Goal: Information Seeking & Learning: Find specific fact

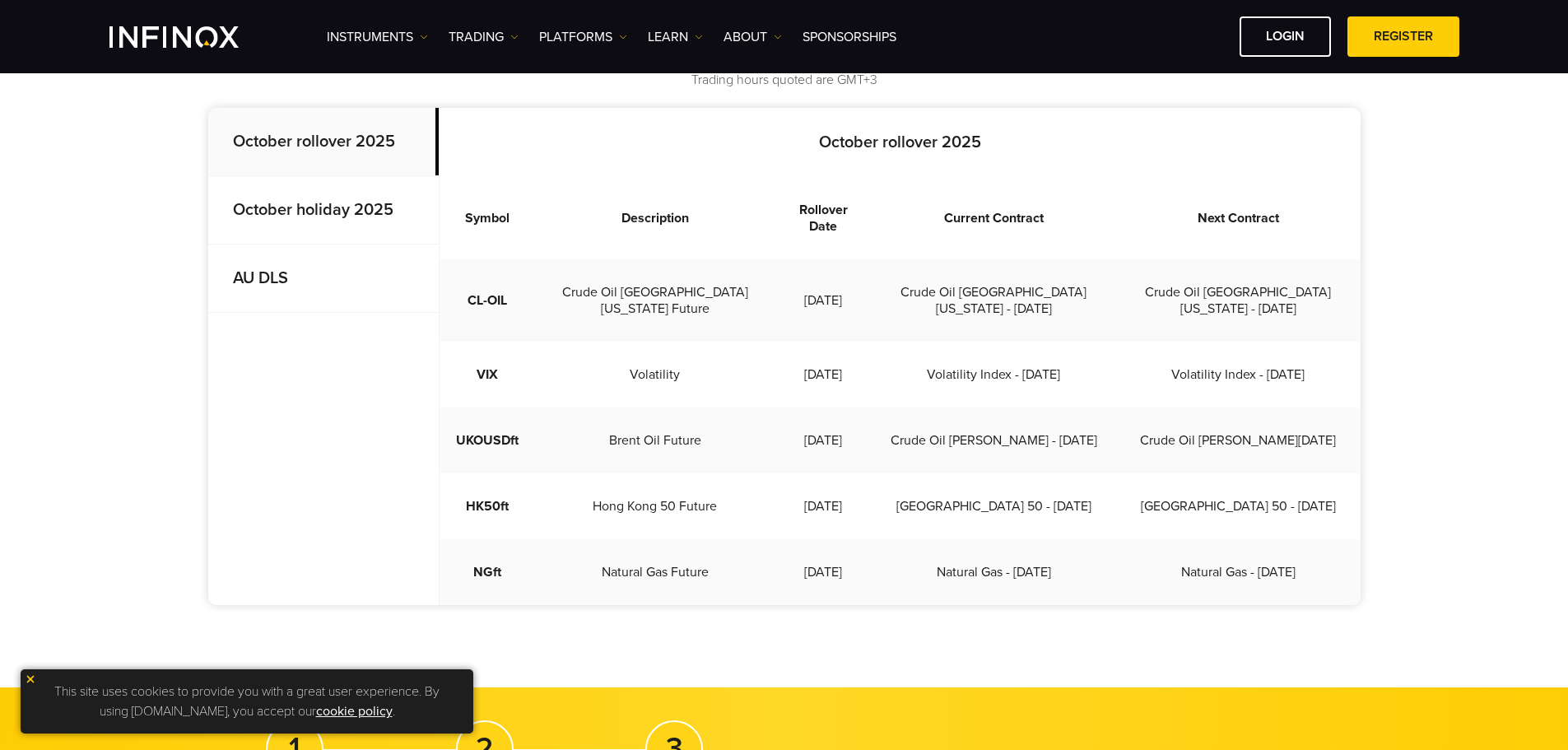
click at [305, 214] on strong "October holiday 2025" at bounding box center [313, 209] width 160 height 20
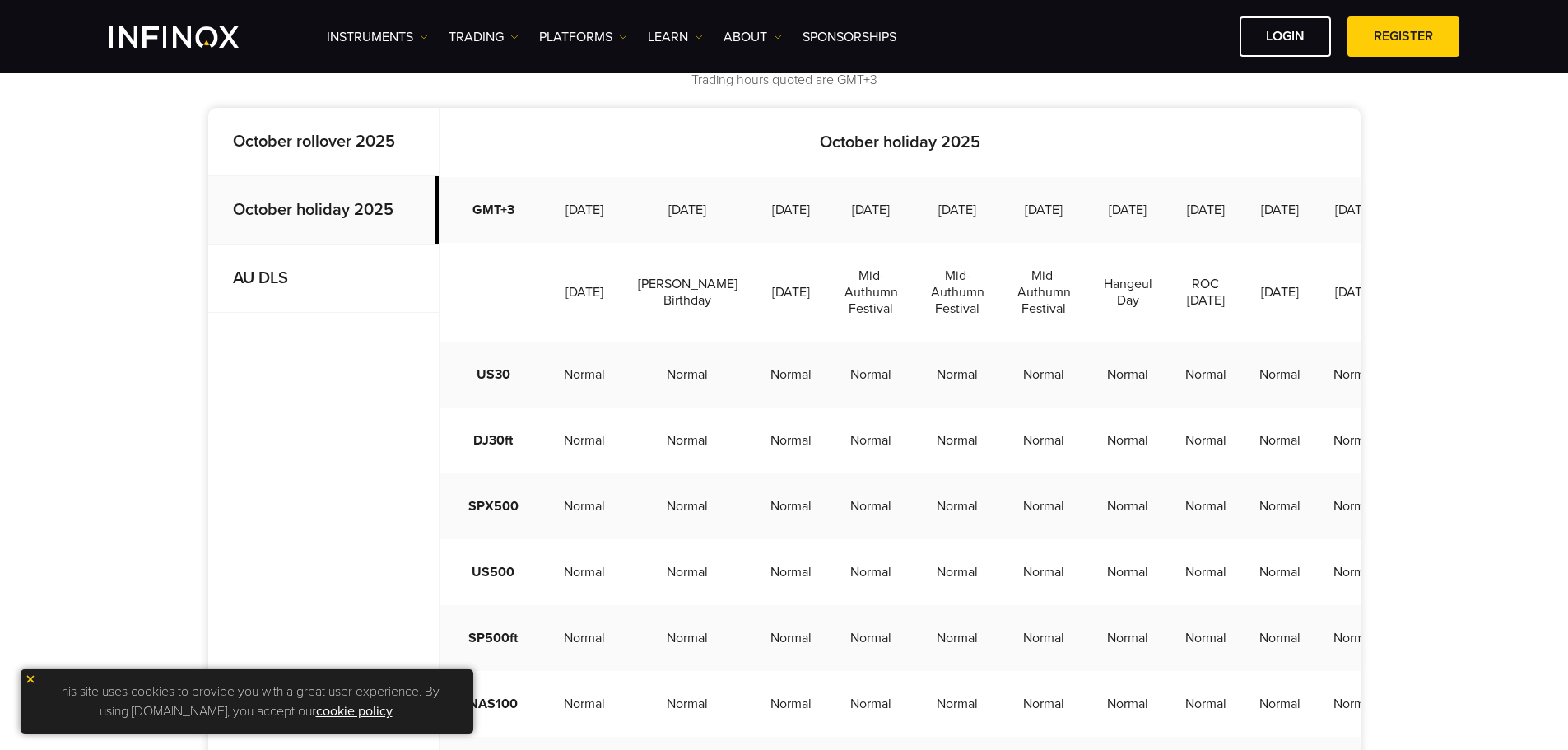
click at [305, 144] on strong "October rollover 2025" at bounding box center [314, 141] width 162 height 20
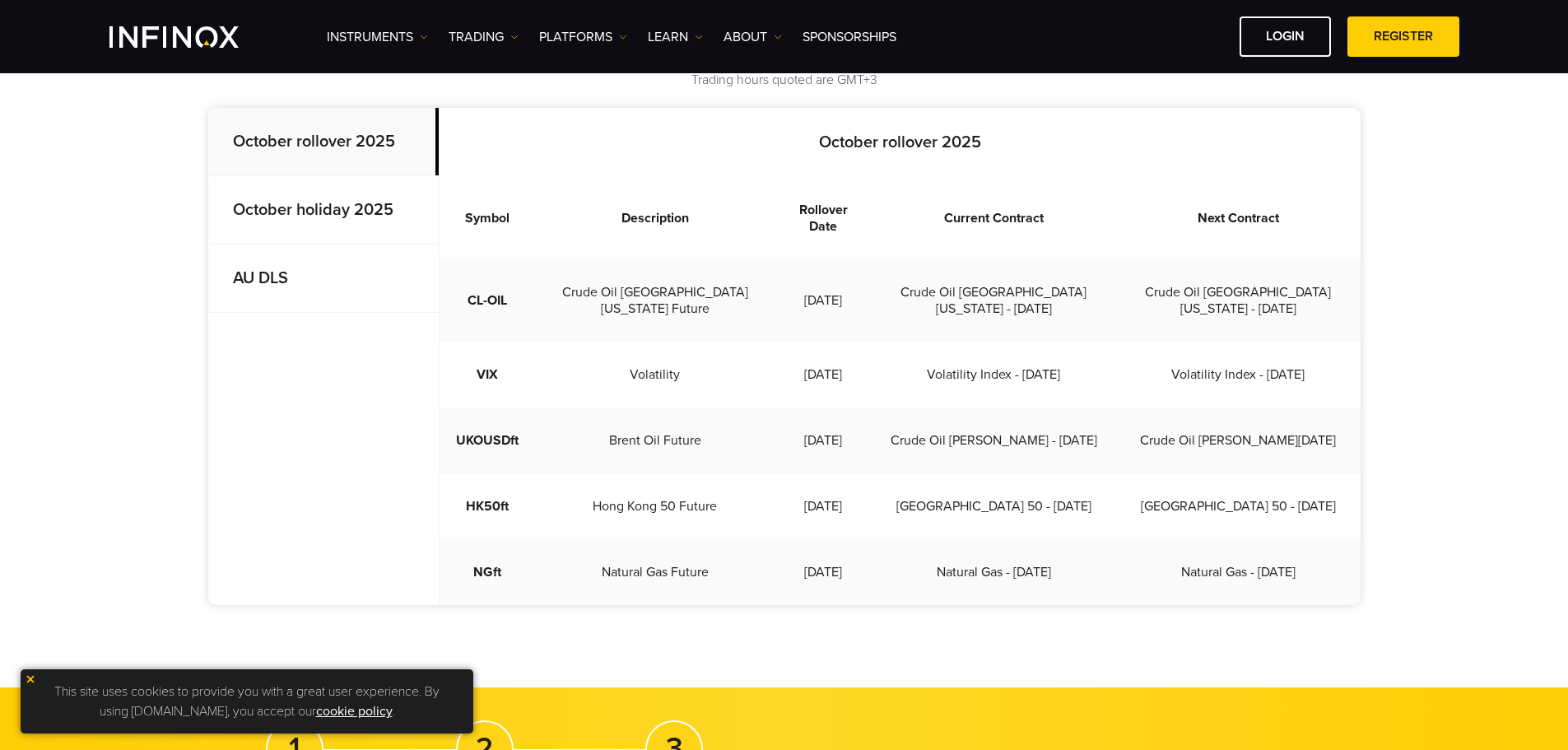
drag, startPoint x: 854, startPoint y: 280, endPoint x: 794, endPoint y: 273, distance: 60.4
click at [787, 273] on td "[DATE]" at bounding box center [823, 300] width 96 height 82
click at [830, 281] on td "[DATE]" at bounding box center [823, 300] width 96 height 82
drag, startPoint x: 848, startPoint y: 273, endPoint x: 783, endPoint y: 275, distance: 65.0
click at [783, 275] on td "[DATE]" at bounding box center [823, 300] width 96 height 82
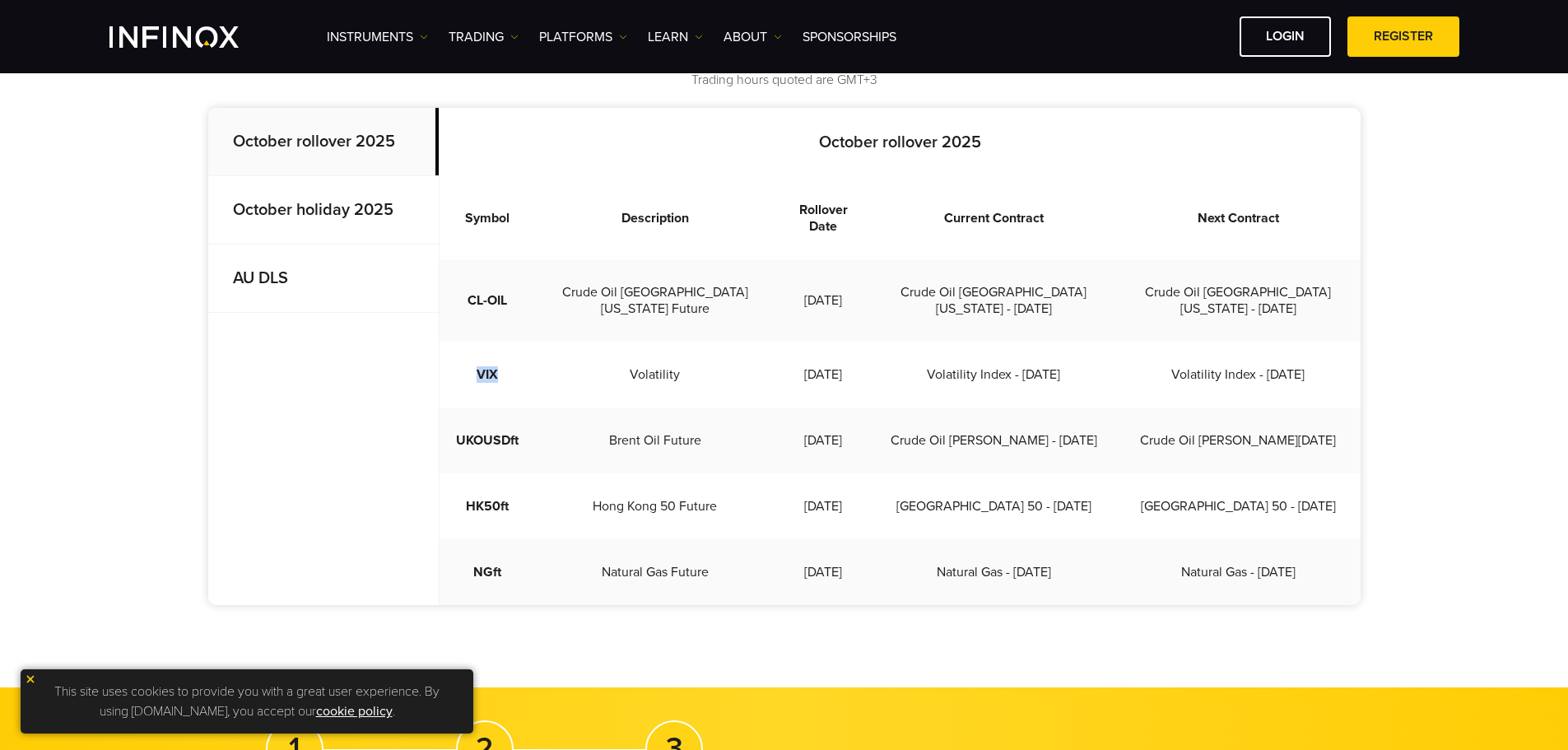
drag, startPoint x: 511, startPoint y: 340, endPoint x: 474, endPoint y: 338, distance: 37.1
click at [474, 341] on td "VIX" at bounding box center [487, 374] width 96 height 66
drag, startPoint x: 854, startPoint y: 334, endPoint x: 614, endPoint y: 383, distance: 245.0
click at [775, 341] on td "[DATE]" at bounding box center [823, 374] width 96 height 66
drag, startPoint x: 539, startPoint y: 404, endPoint x: 547, endPoint y: 429, distance: 26.2
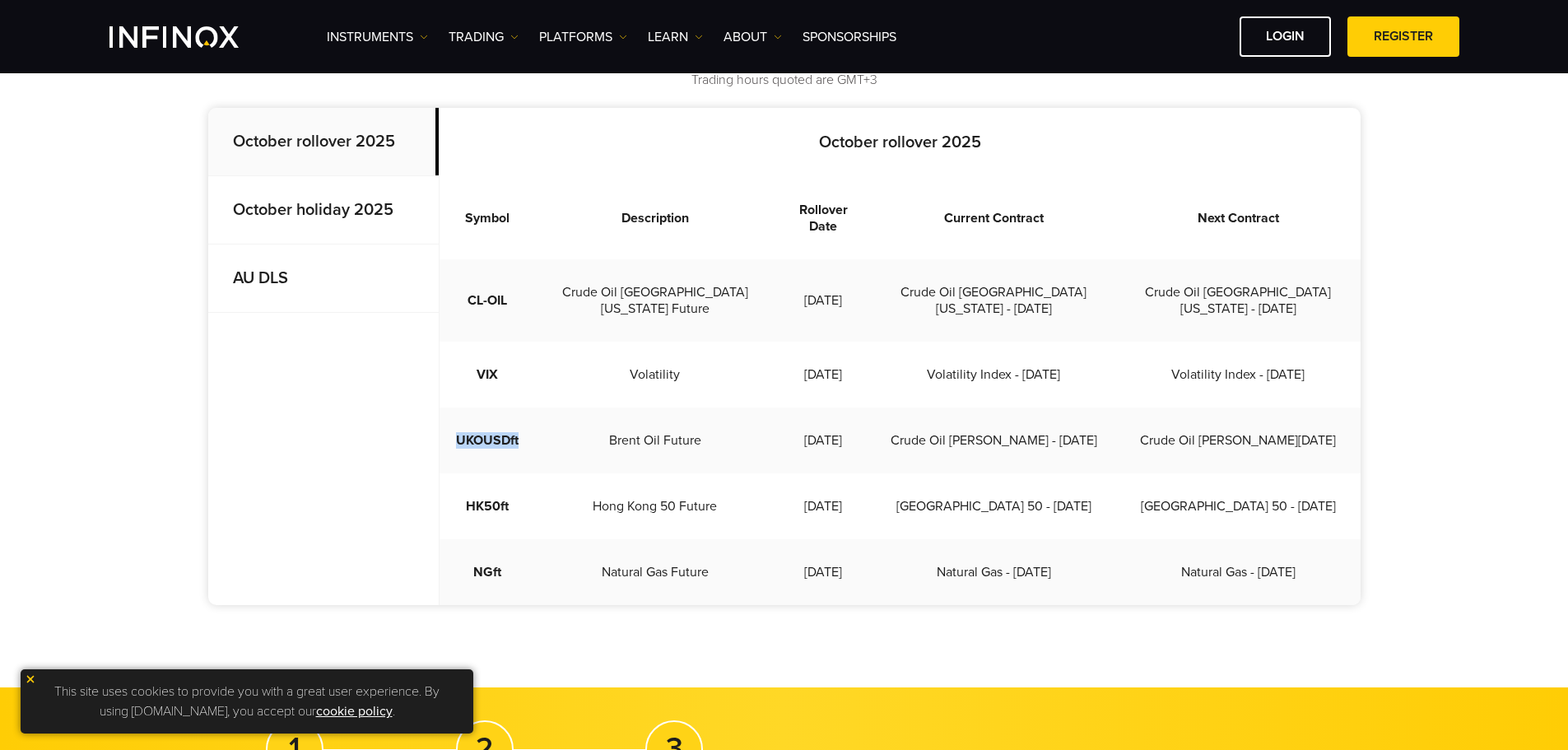
click at [453, 408] on td "UKOUSDft" at bounding box center [487, 440] width 96 height 66
drag, startPoint x: 849, startPoint y: 281, endPoint x: 789, endPoint y: 276, distance: 60.2
click at [789, 276] on td "[DATE]" at bounding box center [823, 300] width 96 height 82
click at [819, 287] on td "[DATE]" at bounding box center [823, 300] width 96 height 82
drag, startPoint x: 779, startPoint y: 276, endPoint x: 847, endPoint y: 276, distance: 68.0
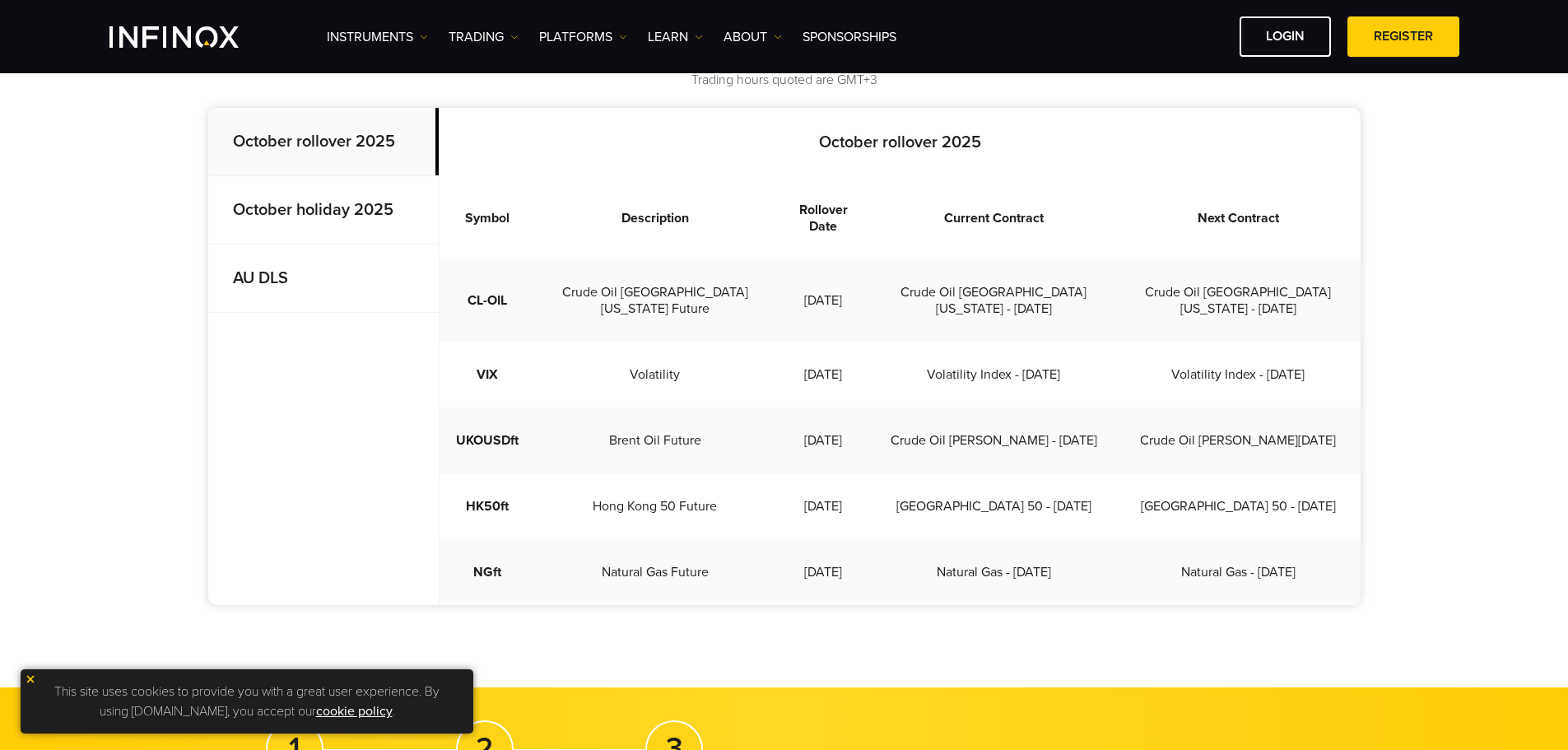
click at [847, 276] on td "[DATE]" at bounding box center [823, 300] width 96 height 82
drag, startPoint x: 837, startPoint y: 280, endPoint x: 844, endPoint y: 281, distance: 7.1
click at [837, 280] on td "[DATE]" at bounding box center [823, 300] width 96 height 82
drag, startPoint x: 854, startPoint y: 277, endPoint x: 793, endPoint y: 276, distance: 61.0
click at [787, 276] on td "[DATE]" at bounding box center [823, 300] width 96 height 82
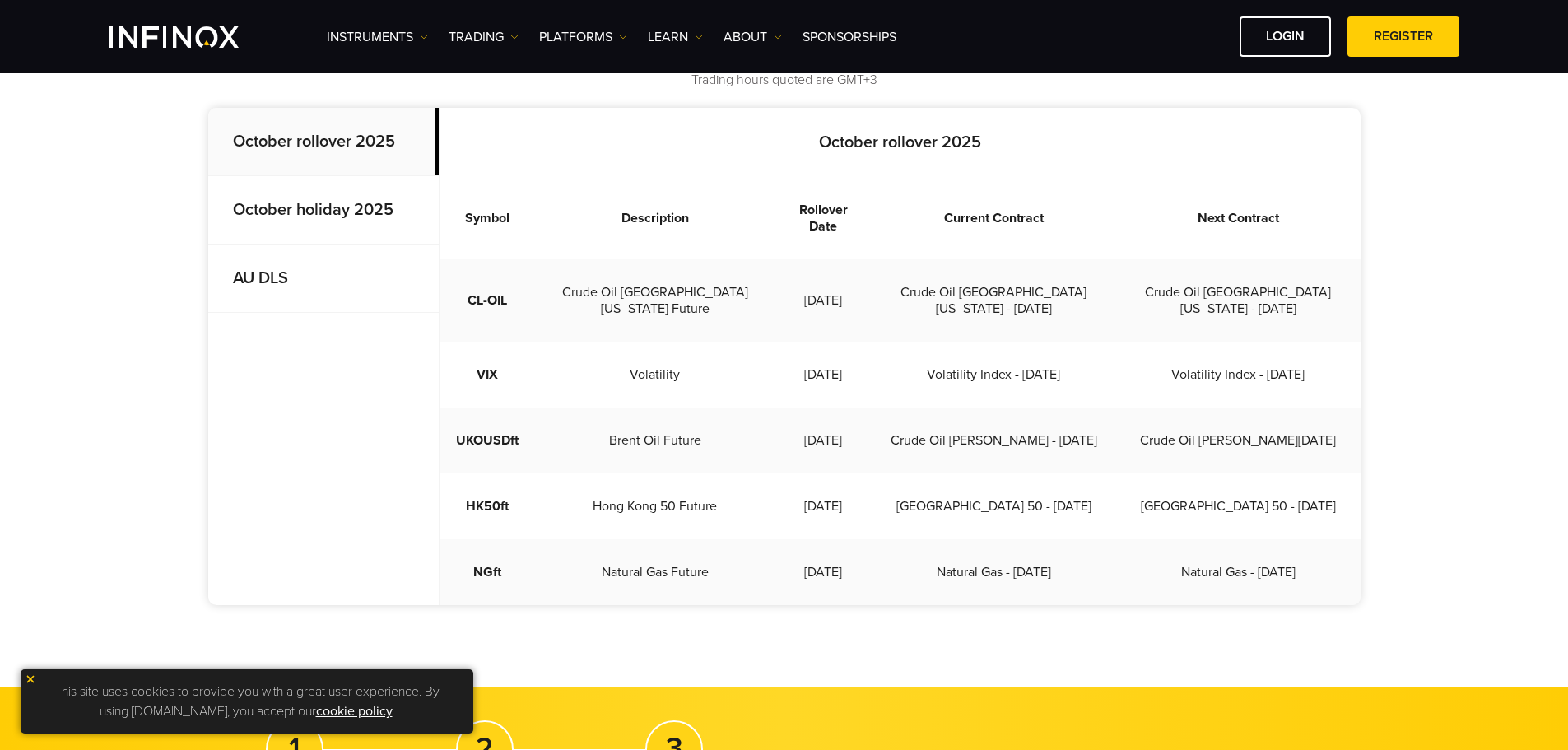
click at [835, 287] on td "[DATE]" at bounding box center [823, 300] width 96 height 82
drag, startPoint x: 849, startPoint y: 276, endPoint x: 784, endPoint y: 272, distance: 65.1
click at [782, 270] on td "[DATE]" at bounding box center [823, 300] width 96 height 82
click at [796, 277] on td "[DATE]" at bounding box center [823, 300] width 96 height 82
drag, startPoint x: 846, startPoint y: 275, endPoint x: 783, endPoint y: 280, distance: 63.2
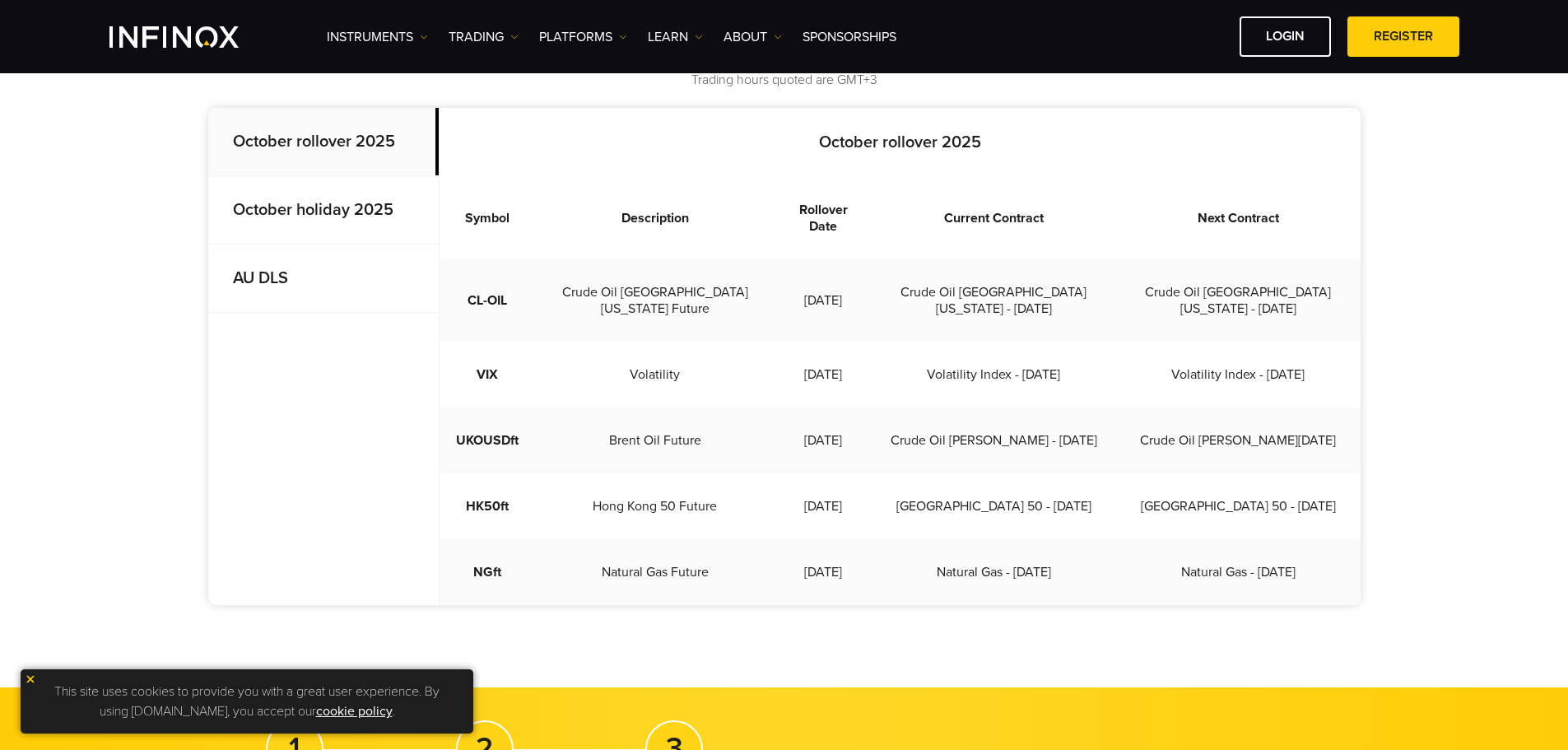
click at [783, 280] on td "[DATE]" at bounding box center [823, 300] width 96 height 82
drag, startPoint x: 867, startPoint y: 269, endPoint x: 846, endPoint y: 270, distance: 21.0
click at [867, 269] on td "[DATE]" at bounding box center [823, 300] width 96 height 82
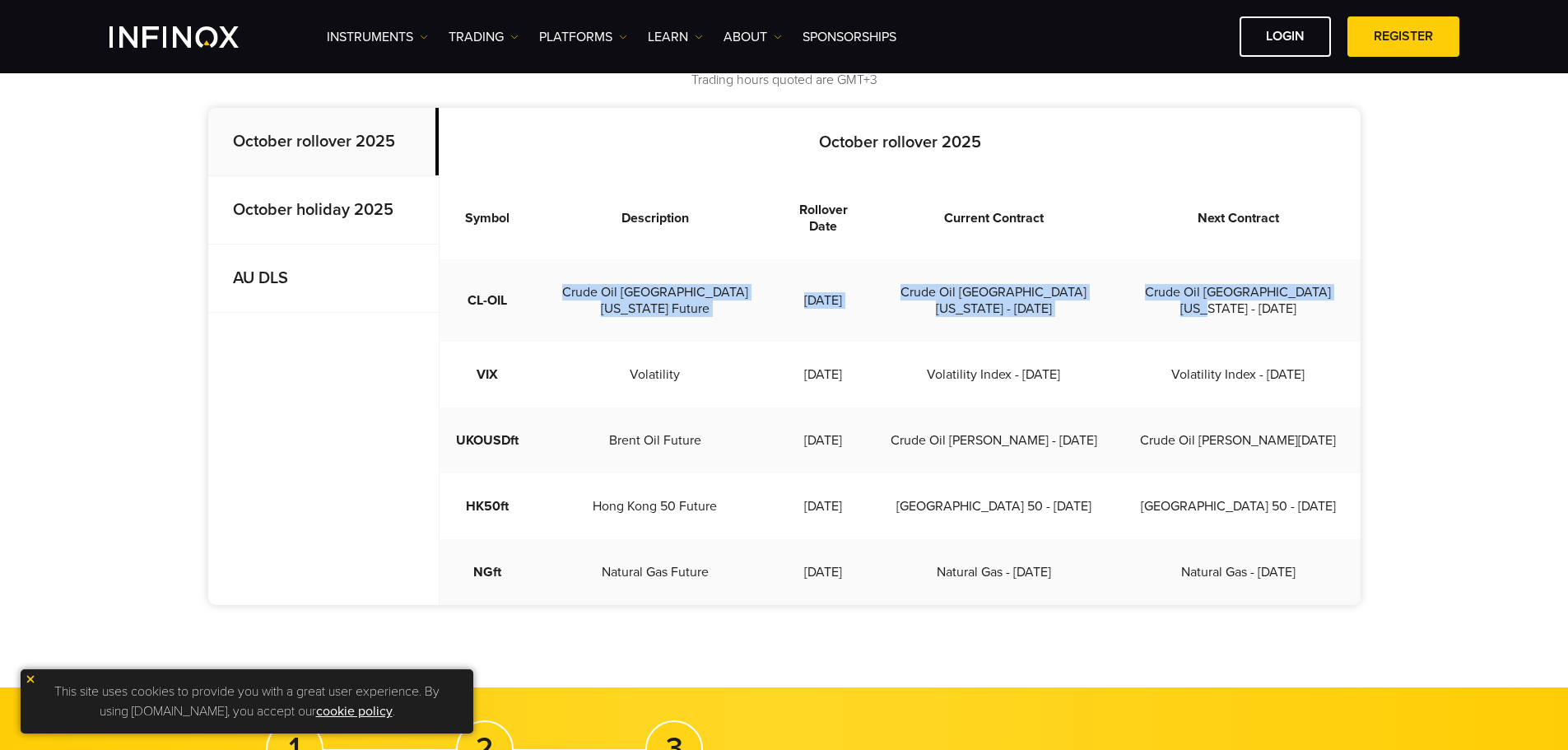
drag, startPoint x: 568, startPoint y: 273, endPoint x: 1341, endPoint y: 270, distance: 773.0
click at [1345, 270] on tr "CL-OIL Crude Oil [GEOGRAPHIC_DATA][US_STATE] Future [DATE] Crude Oil [GEOGRAPHI…" at bounding box center [900, 300] width 921 height 82
drag, startPoint x: 466, startPoint y: 211, endPoint x: 1138, endPoint y: 311, distance: 679.4
click at [1354, 288] on table "Symbol Description Rollover Date Current Contract Next Contract CL-OIL Crude Oi…" at bounding box center [900, 390] width 921 height 428
drag, startPoint x: 482, startPoint y: 344, endPoint x: 1301, endPoint y: 537, distance: 841.4
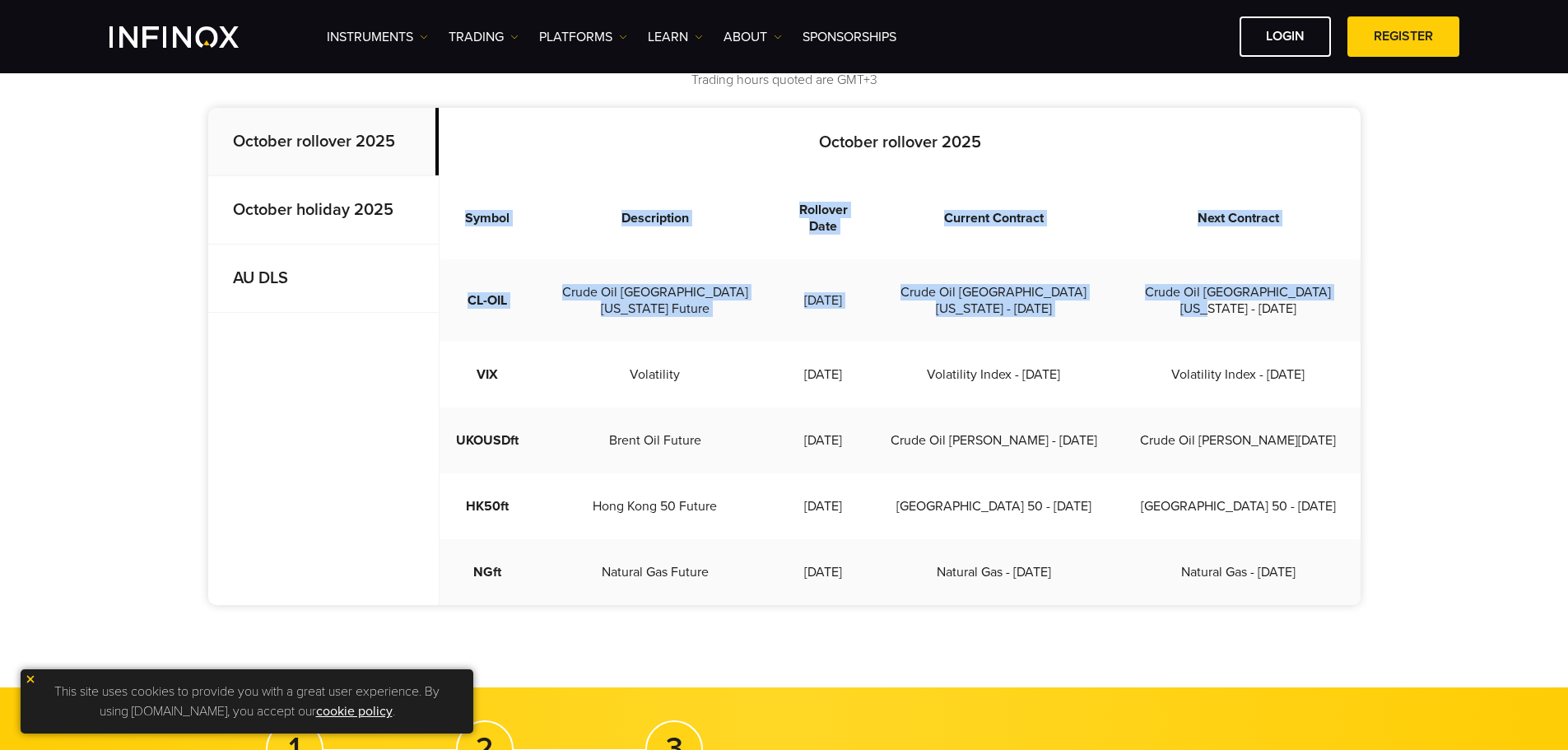
click at [1325, 540] on tbody "CL-OIL Crude Oil West [US_STATE] Future [DATE] Crude Oil [GEOGRAPHIC_DATA] [US_…" at bounding box center [900, 432] width 921 height 345
drag, startPoint x: 723, startPoint y: 367, endPoint x: 733, endPoint y: 373, distance: 11.7
click at [723, 367] on td "Volatility" at bounding box center [655, 374] width 240 height 66
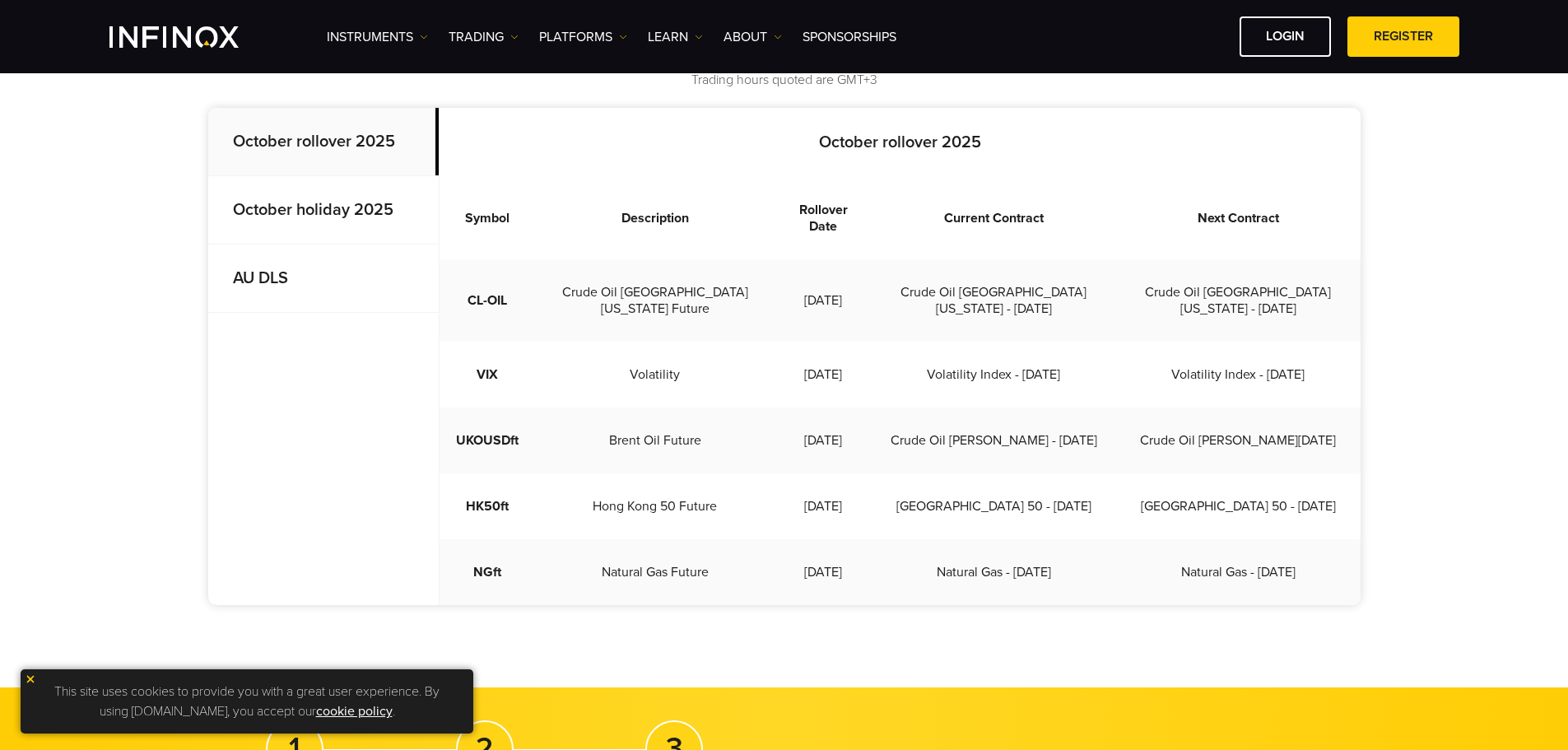
drag, startPoint x: 1315, startPoint y: 538, endPoint x: 385, endPoint y: 228, distance: 980.3
click at [469, 193] on table "Symbol Description Rollover Date Current Contract Next Contract CL-OIL Crude Oi…" at bounding box center [900, 390] width 921 height 428
click at [665, 150] on p "October rollover 2025" at bounding box center [900, 142] width 921 height 20
